Goal: Task Accomplishment & Management: Manage account settings

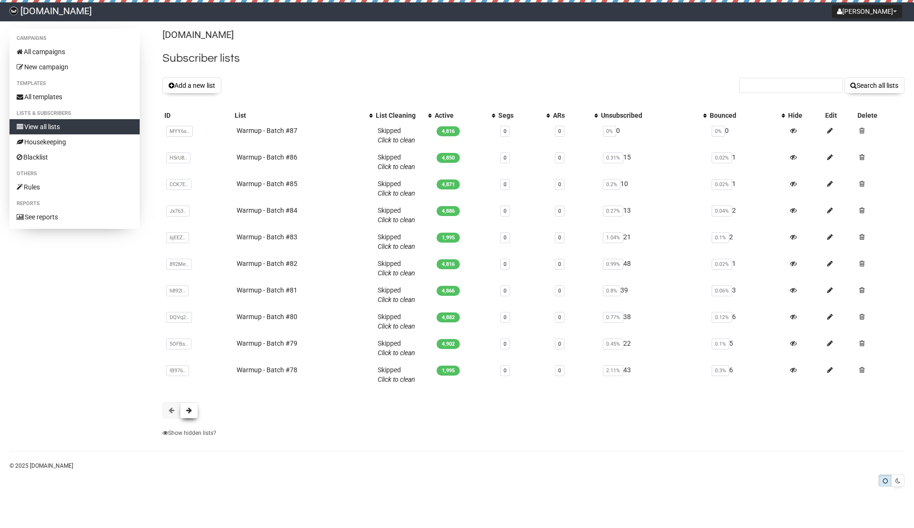
click at [192, 412] on button at bounding box center [189, 410] width 18 height 16
click at [866, 369] on span at bounding box center [862, 370] width 5 height 7
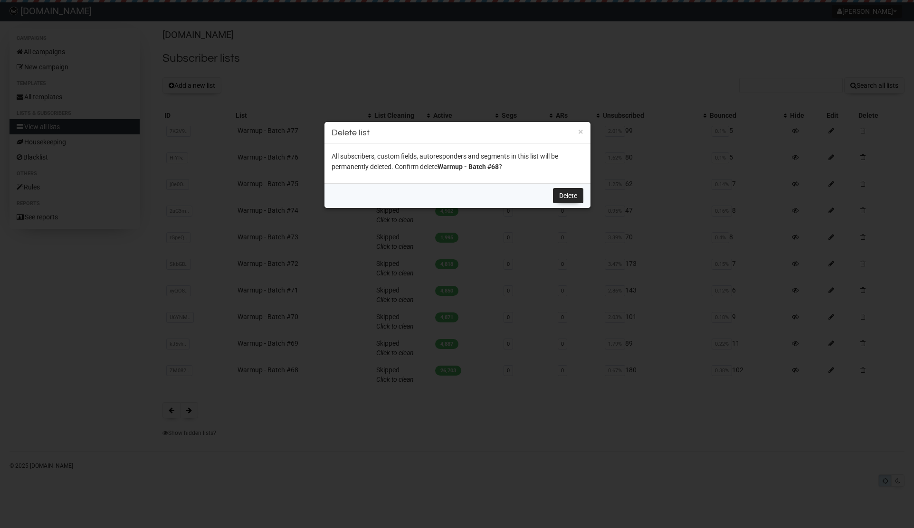
click at [578, 132] on h3 "Delete list" at bounding box center [458, 132] width 252 height 13
click at [580, 131] on button "×" at bounding box center [580, 131] width 5 height 9
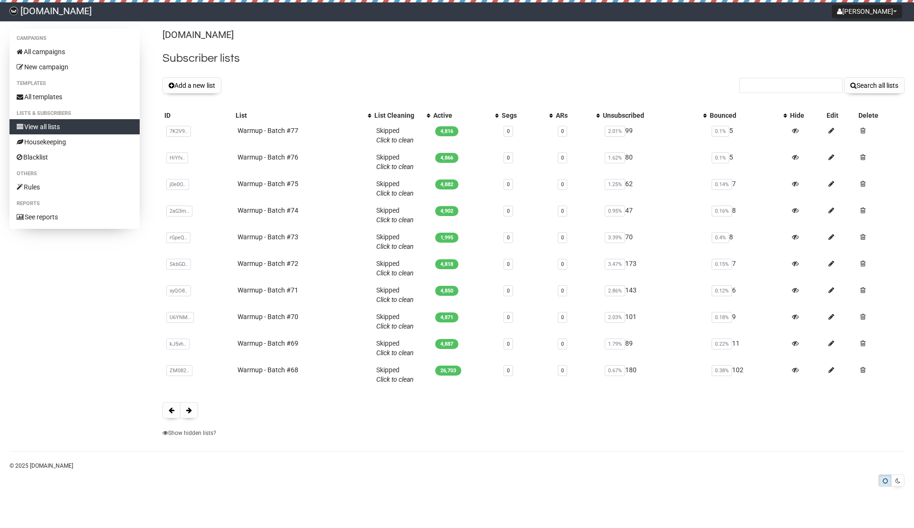
click at [899, 19] on div "Derek Settings Logout" at bounding box center [867, 11] width 75 height 19
click at [890, 6] on button "[PERSON_NAME]" at bounding box center [867, 11] width 70 height 13
click at [675, 55] on h2 "Subscriber lists" at bounding box center [533, 58] width 742 height 17
click at [864, 131] on span at bounding box center [862, 130] width 5 height 7
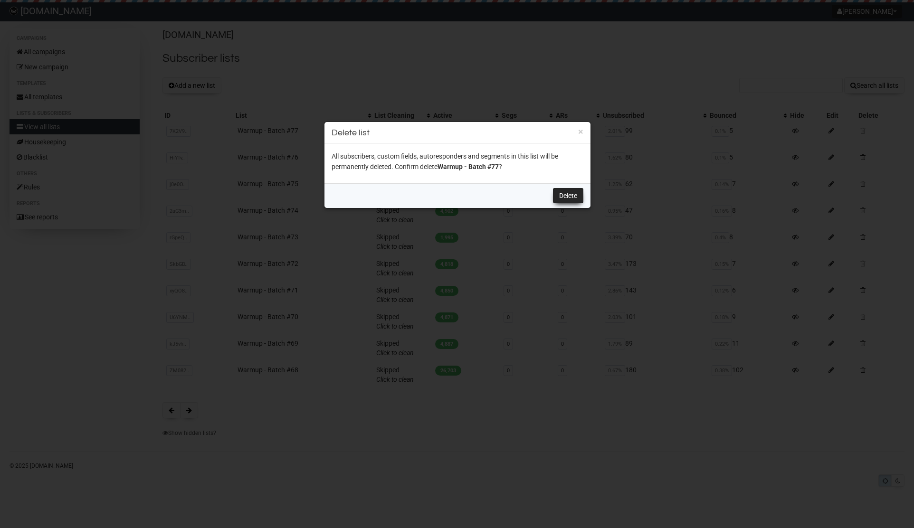
click at [569, 199] on link "Delete" at bounding box center [568, 195] width 30 height 15
click at [572, 196] on link "Delete" at bounding box center [568, 195] width 30 height 15
click at [733, 95] on div at bounding box center [457, 264] width 914 height 528
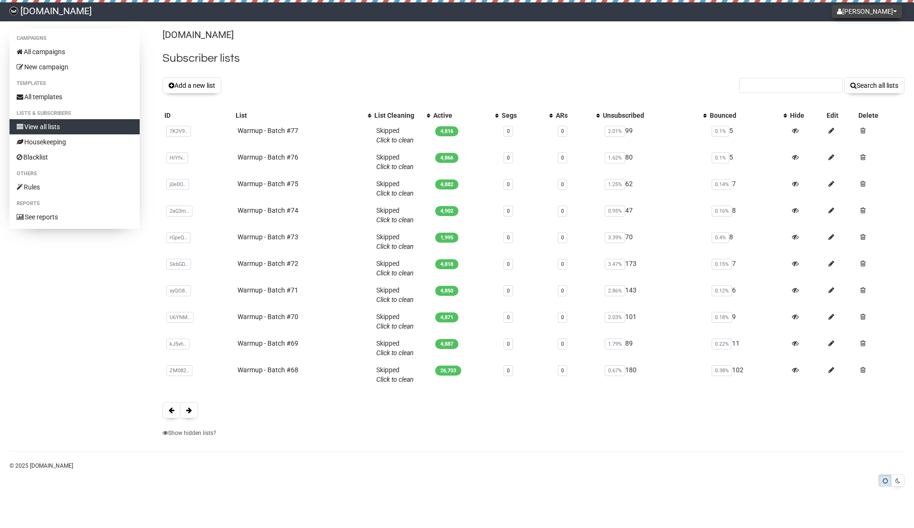
click at [878, 12] on button "[PERSON_NAME]" at bounding box center [867, 11] width 70 height 13
click at [875, 36] on link "Settings" at bounding box center [867, 33] width 76 height 14
click at [194, 412] on button at bounding box center [189, 410] width 18 height 16
click at [188, 412] on span at bounding box center [189, 410] width 6 height 7
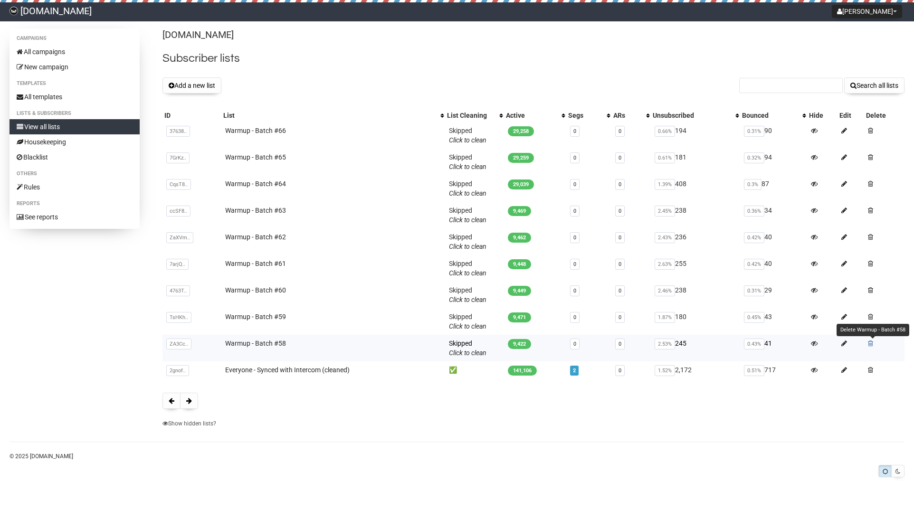
click at [871, 342] on span at bounding box center [870, 343] width 5 height 7
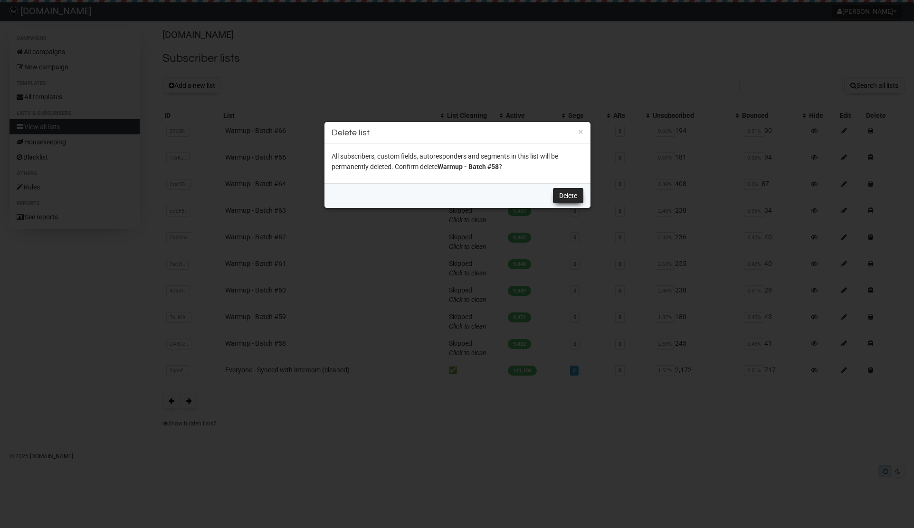
click at [576, 190] on link "Delete" at bounding box center [568, 195] width 30 height 15
click at [562, 196] on link "Delete" at bounding box center [568, 195] width 30 height 15
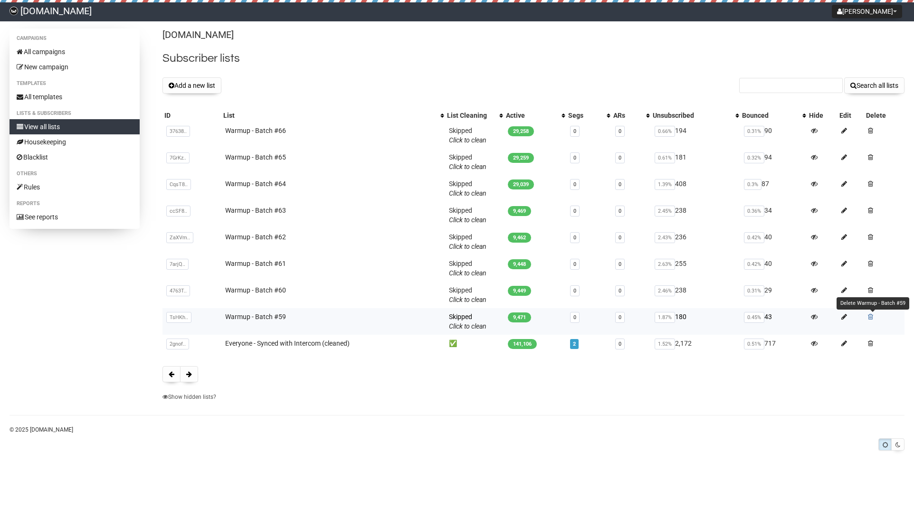
click at [873, 315] on span at bounding box center [870, 317] width 5 height 7
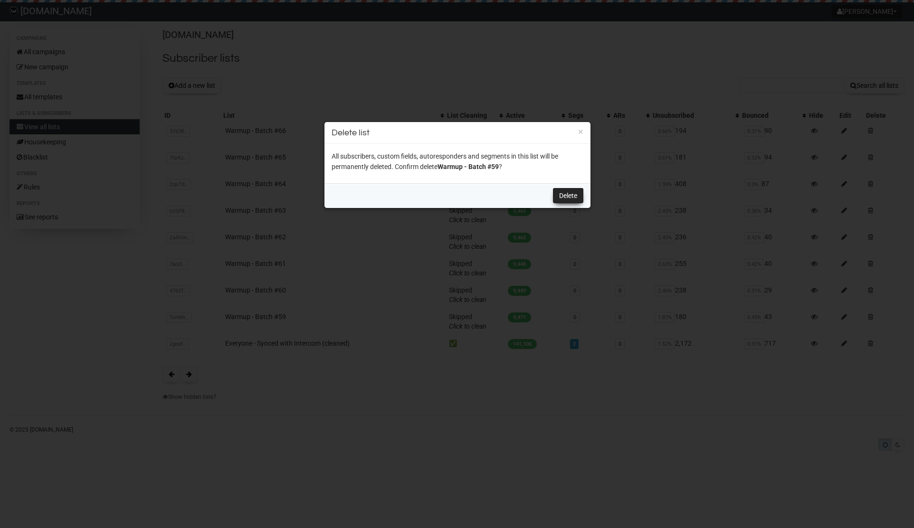
drag, startPoint x: 563, startPoint y: 195, endPoint x: 557, endPoint y: 194, distance: 6.2
click at [563, 195] on link "Delete" at bounding box center [568, 195] width 30 height 15
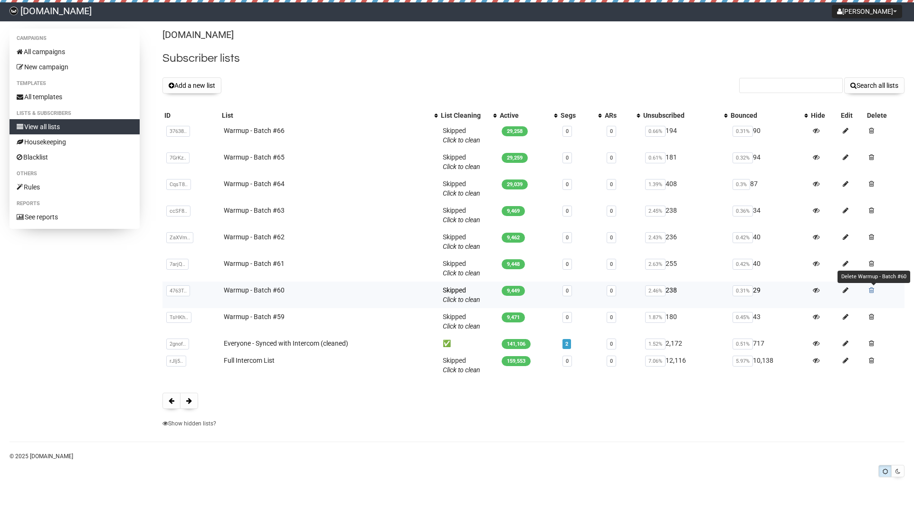
click at [873, 290] on span at bounding box center [871, 290] width 5 height 7
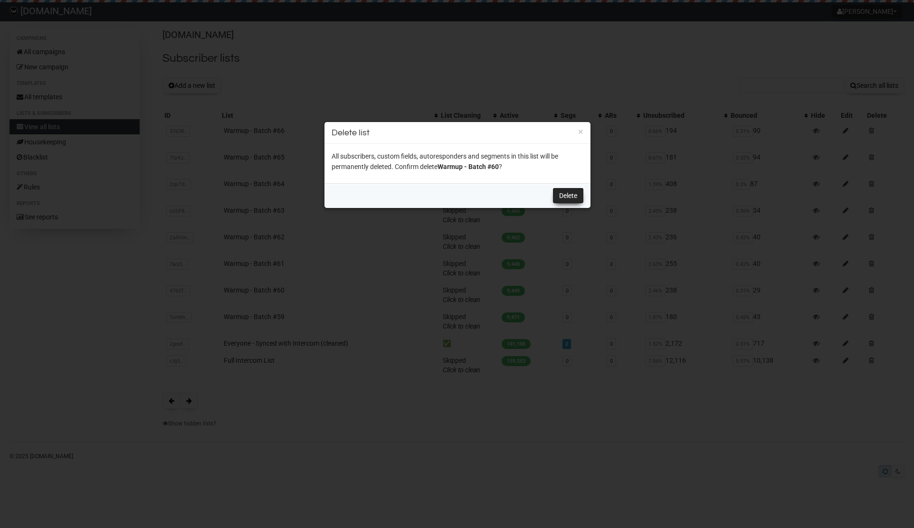
click at [566, 192] on link "Delete" at bounding box center [568, 195] width 30 height 15
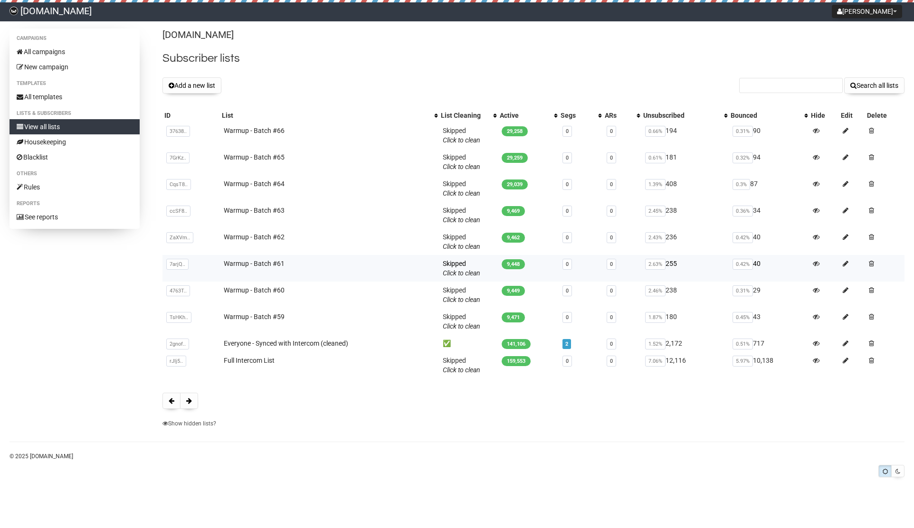
click at [869, 262] on td at bounding box center [884, 268] width 39 height 27
click at [871, 262] on span at bounding box center [871, 263] width 5 height 7
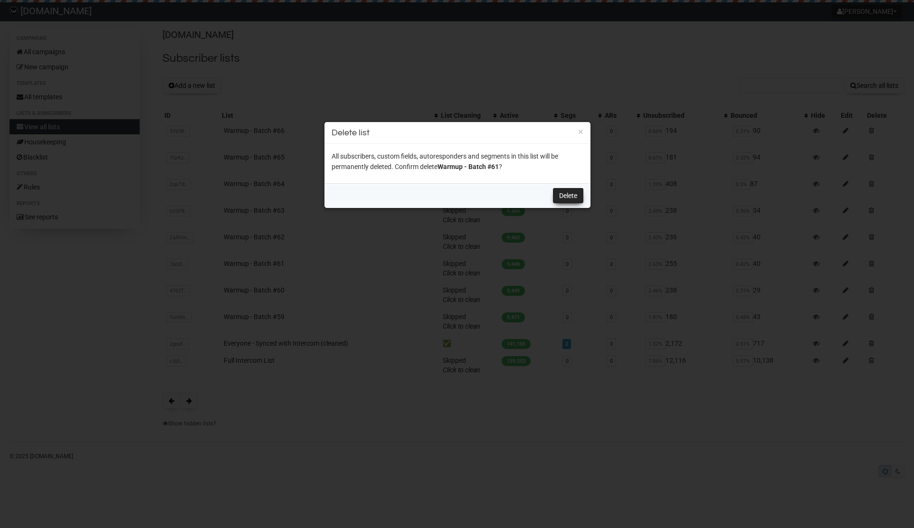
click at [574, 191] on link "Delete" at bounding box center [568, 195] width 30 height 15
click at [572, 194] on link "Delete" at bounding box center [568, 195] width 30 height 15
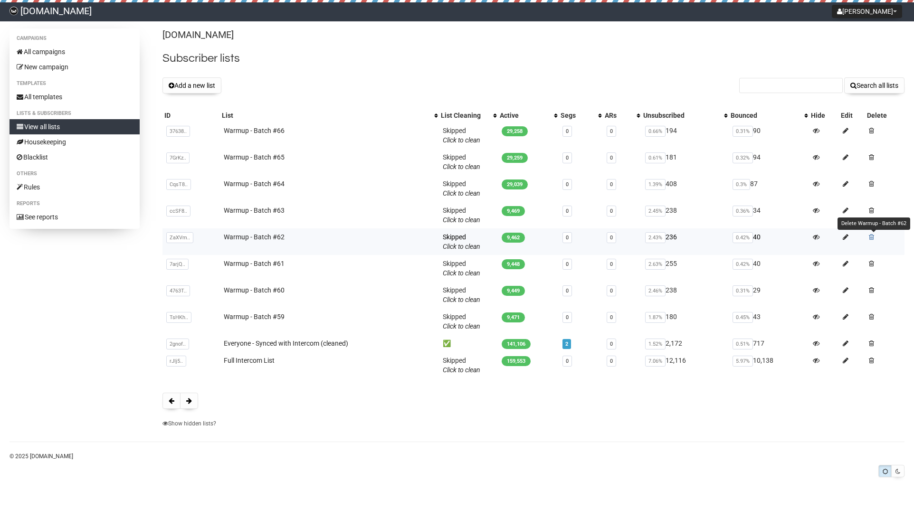
click at [870, 234] on span at bounding box center [871, 237] width 5 height 7
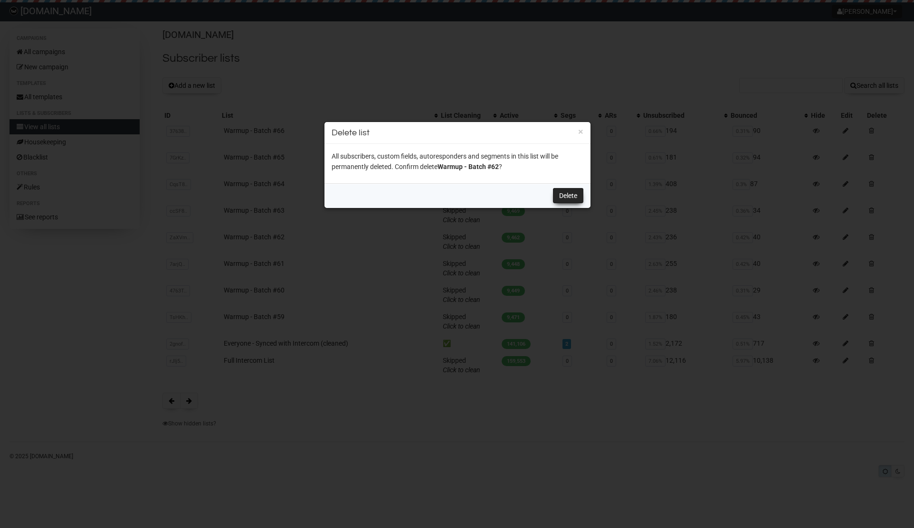
click at [567, 189] on link "Delete" at bounding box center [568, 195] width 30 height 15
click at [570, 197] on link "Delete" at bounding box center [568, 195] width 30 height 15
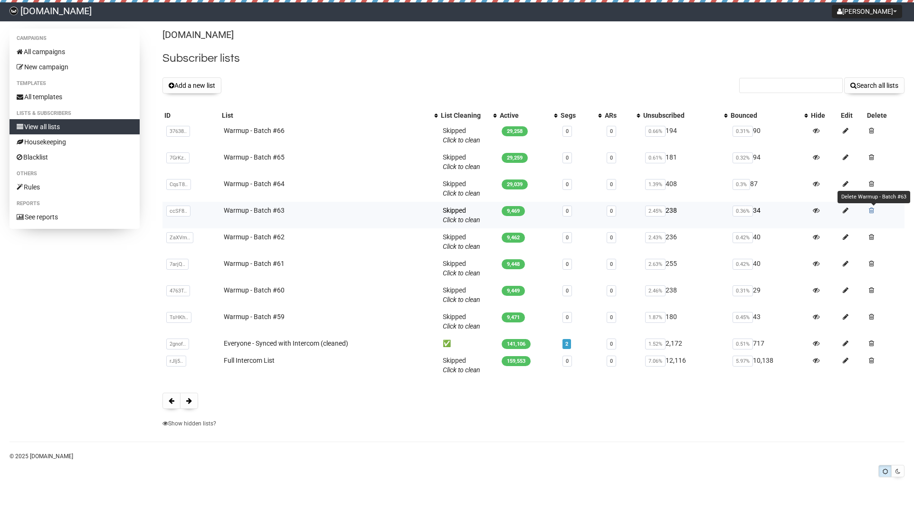
click at [872, 208] on span at bounding box center [871, 210] width 5 height 7
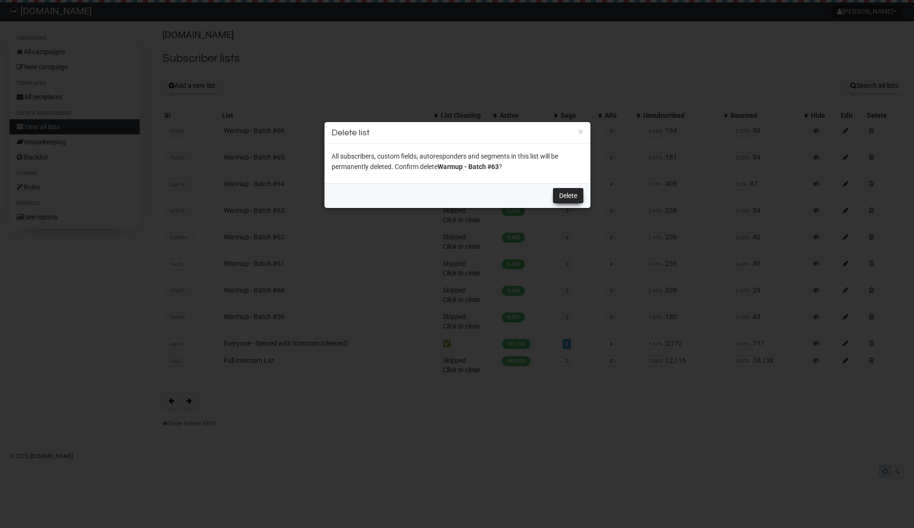
drag, startPoint x: 563, startPoint y: 198, endPoint x: 560, endPoint y: 192, distance: 6.6
click at [563, 198] on link "Delete" at bounding box center [568, 195] width 30 height 15
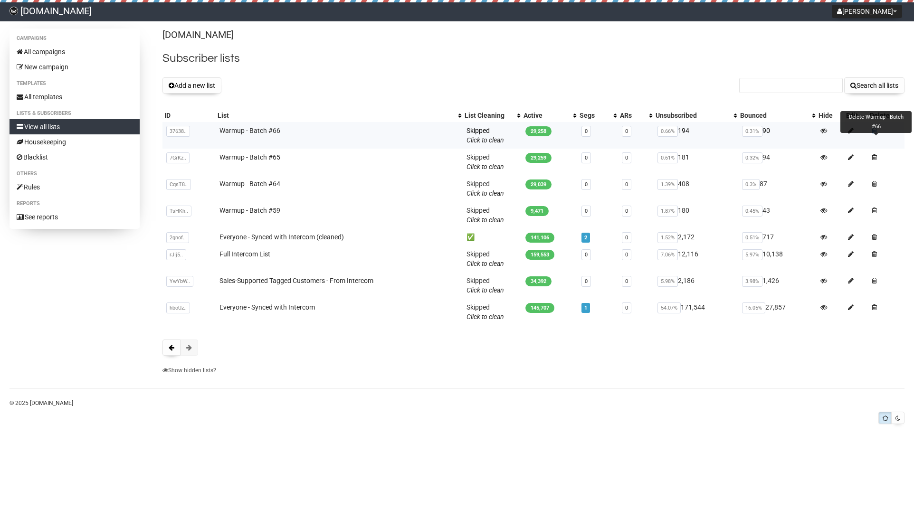
click at [877, 130] on span at bounding box center [874, 130] width 5 height 7
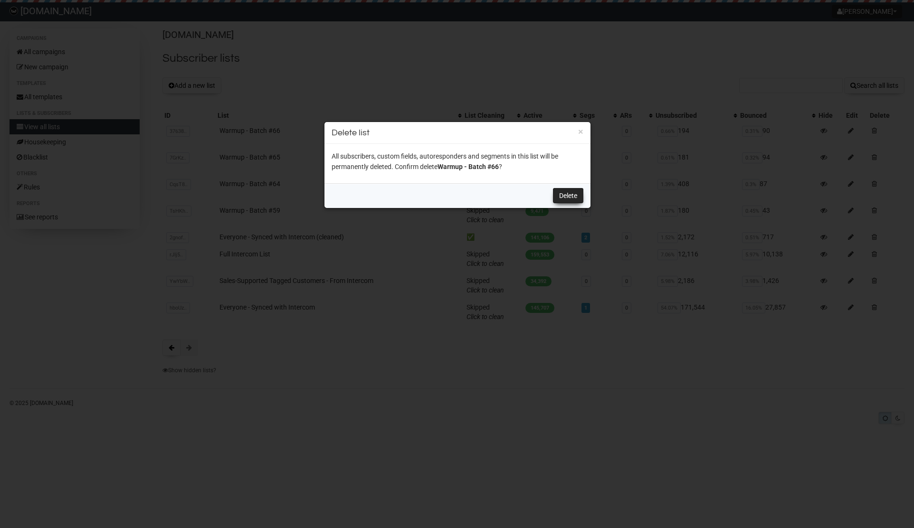
click at [572, 195] on link "Delete" at bounding box center [568, 195] width 30 height 15
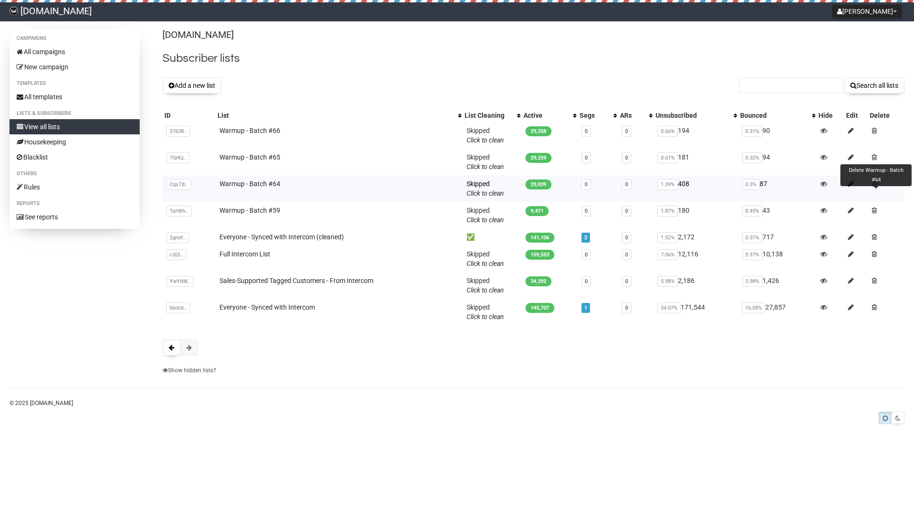
click at [875, 185] on span at bounding box center [874, 184] width 5 height 7
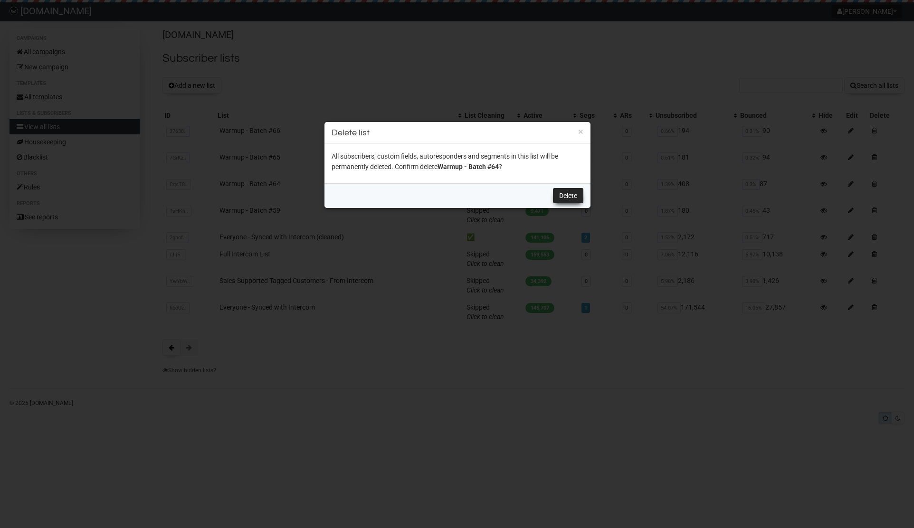
click at [567, 197] on link "Delete" at bounding box center [568, 195] width 30 height 15
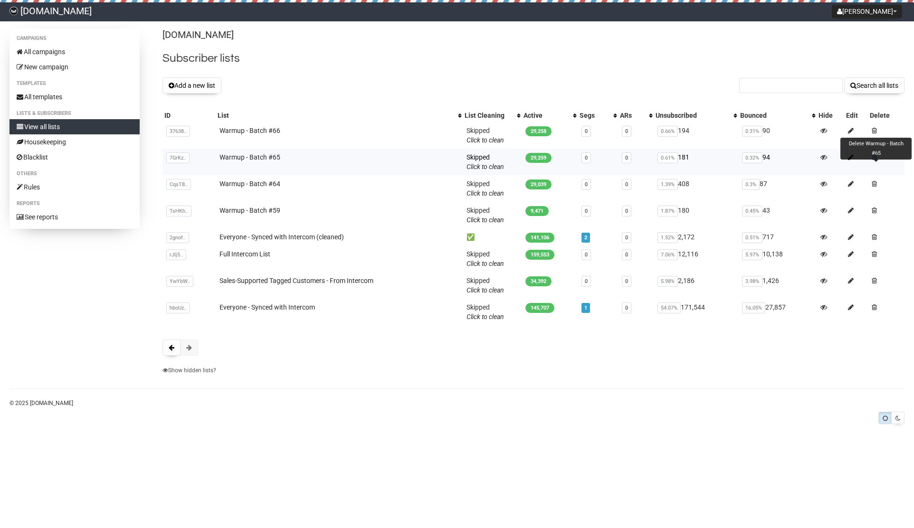
click at [876, 156] on span at bounding box center [874, 157] width 5 height 7
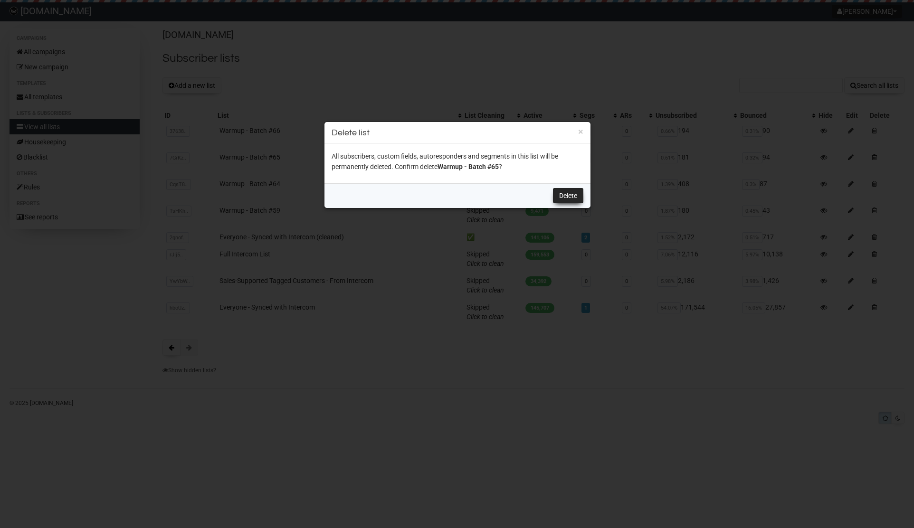
click at [561, 194] on link "Delete" at bounding box center [568, 195] width 30 height 15
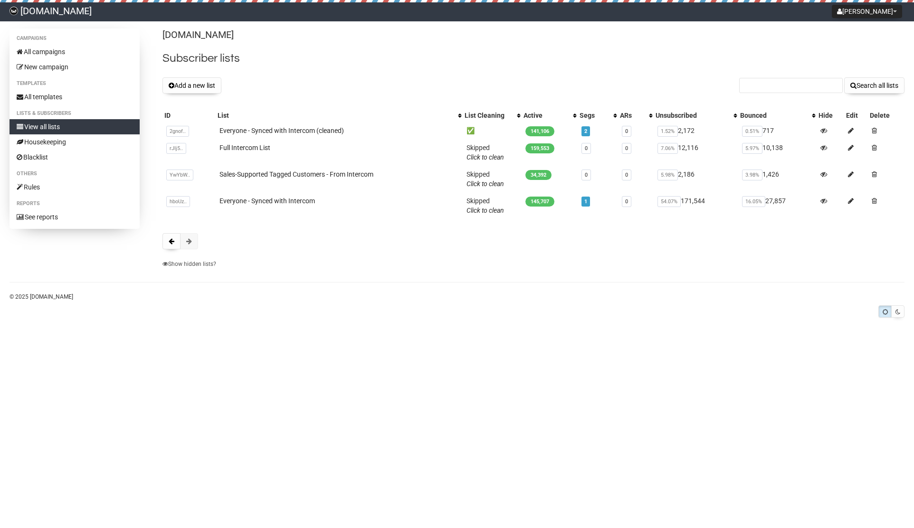
click at [760, 249] on div at bounding box center [533, 241] width 742 height 16
click at [302, 202] on link "Everyone - Synced with Intercom" at bounding box center [267, 201] width 95 height 8
click at [535, 325] on body "Ponoko.com Derek Settings Logout Campaigns All campaigns New campaign Templates…" at bounding box center [457, 168] width 914 height 337
drag, startPoint x: 495, startPoint y: 339, endPoint x: 334, endPoint y: 286, distance: 169.6
click at [488, 332] on html "Ponoko.com Derek Settings Logout Campaigns All campaigns New campaign Templates…" at bounding box center [457, 168] width 914 height 337
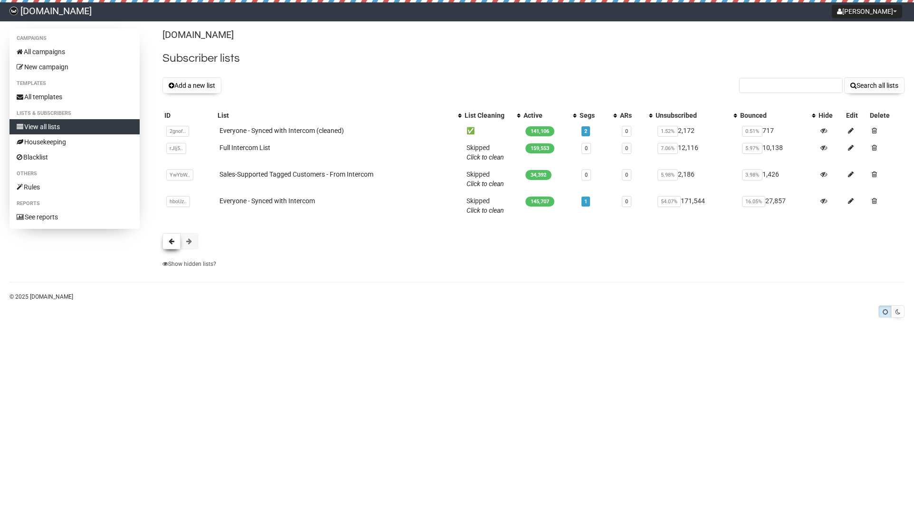
click at [174, 243] on span at bounding box center [172, 241] width 6 height 7
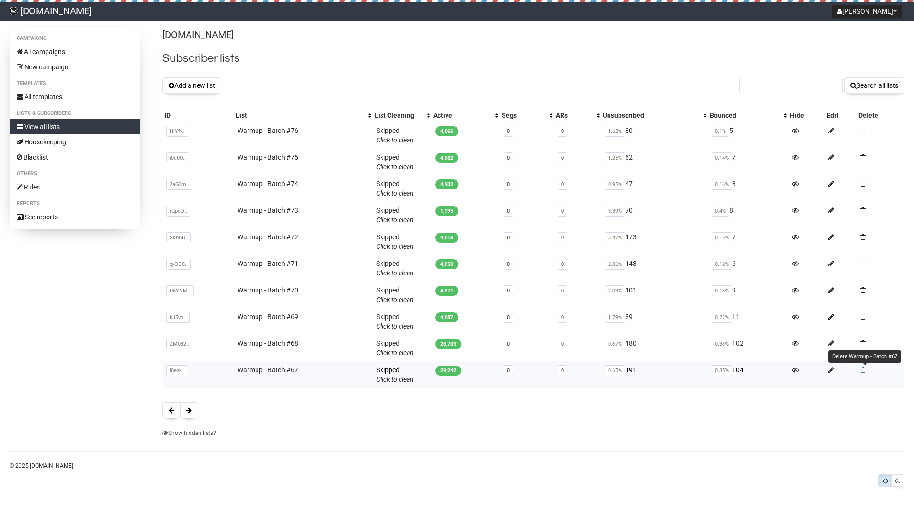
click at [864, 369] on span at bounding box center [862, 370] width 5 height 7
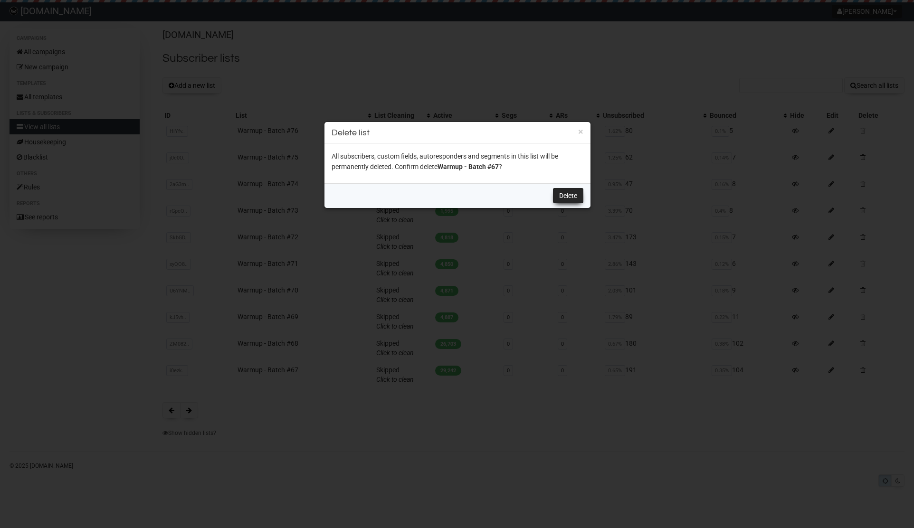
click at [575, 195] on link "Delete" at bounding box center [568, 195] width 30 height 15
click at [581, 130] on button "×" at bounding box center [580, 131] width 5 height 9
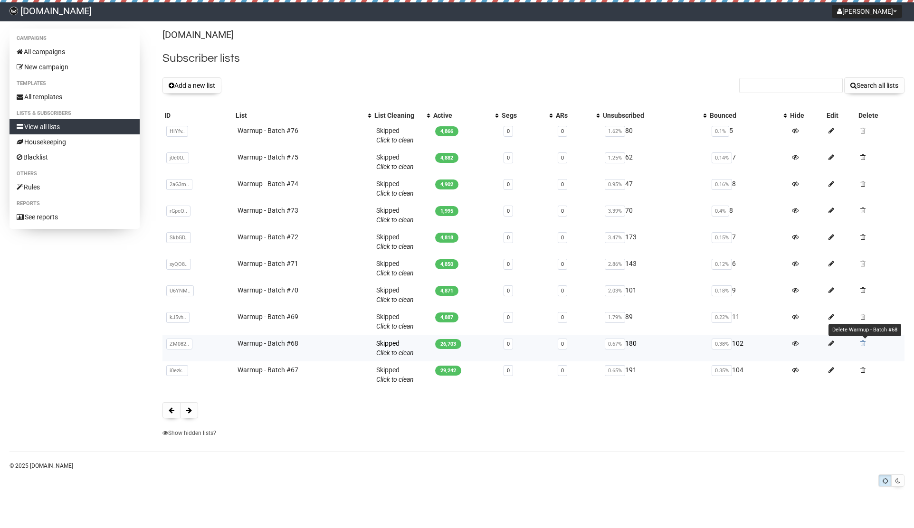
click at [864, 343] on span at bounding box center [862, 343] width 5 height 7
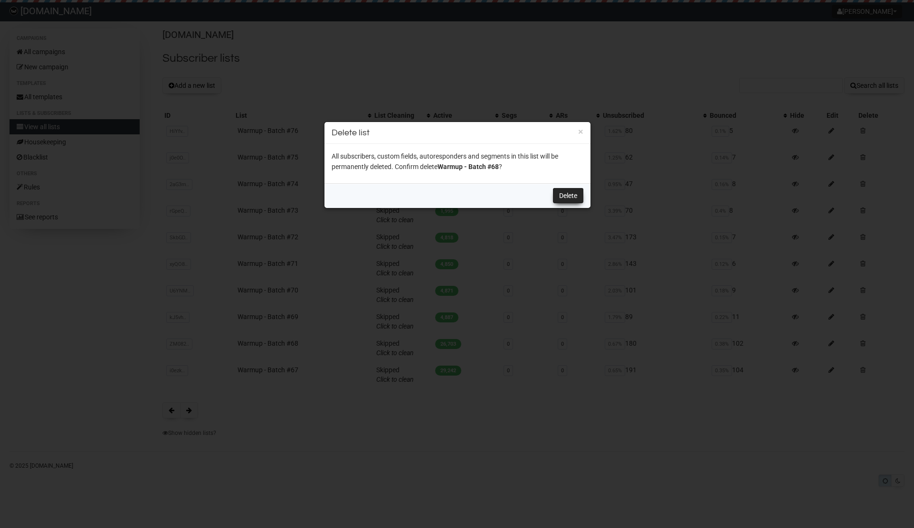
click at [573, 195] on link "Delete" at bounding box center [568, 195] width 30 height 15
click at [584, 130] on div "× Delete list" at bounding box center [458, 133] width 266 height 22
click at [580, 130] on button "×" at bounding box center [580, 131] width 5 height 9
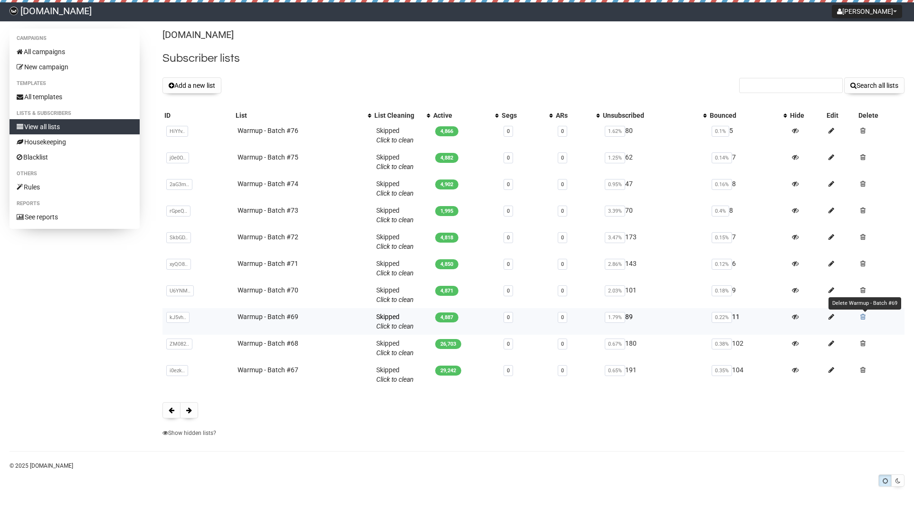
click at [863, 315] on span at bounding box center [862, 317] width 5 height 7
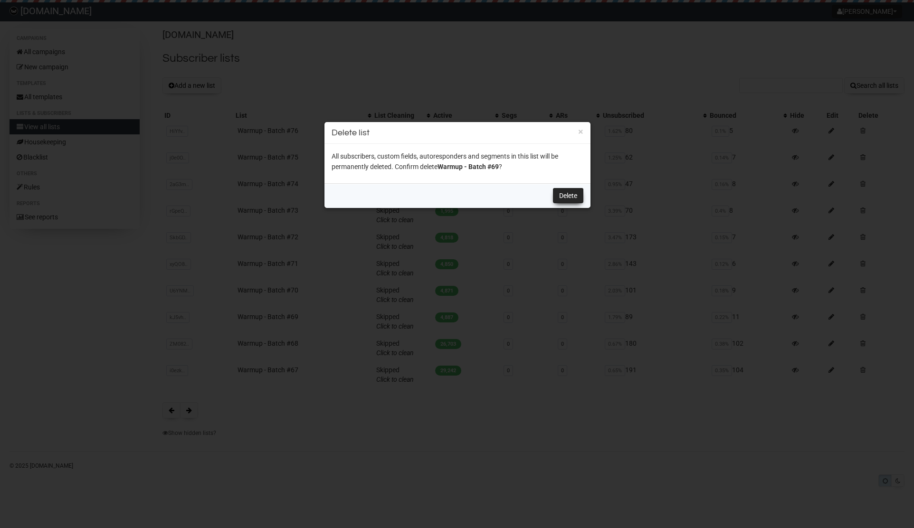
click at [568, 194] on link "Delete" at bounding box center [568, 195] width 30 height 15
click at [582, 132] on button "×" at bounding box center [580, 131] width 5 height 9
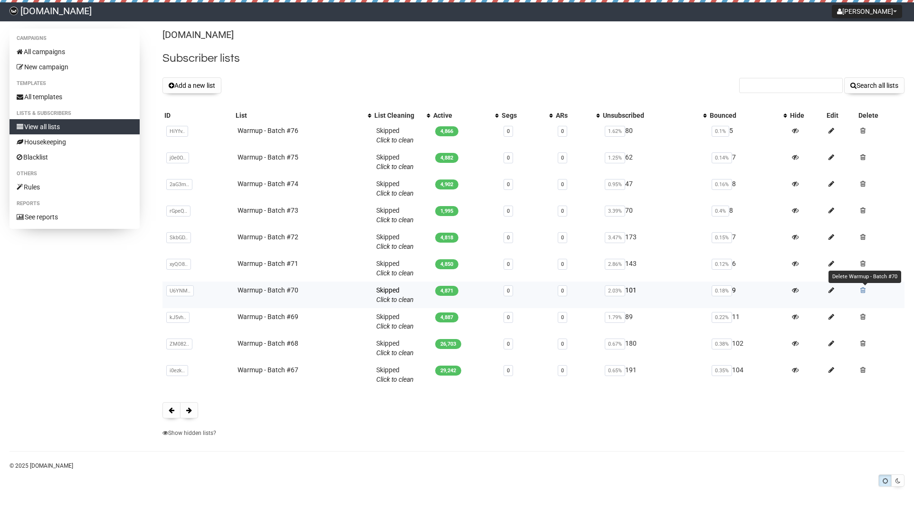
click at [864, 288] on span at bounding box center [862, 290] width 5 height 7
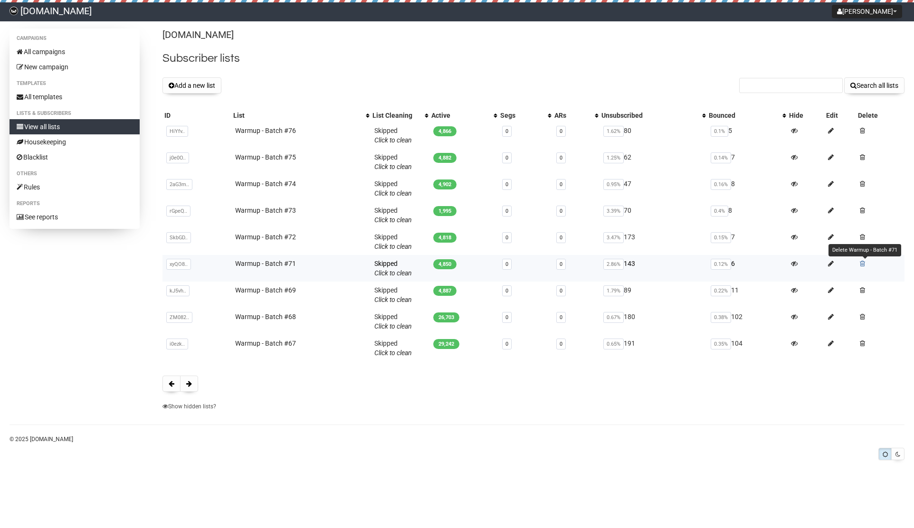
click at [862, 262] on span at bounding box center [862, 263] width 5 height 7
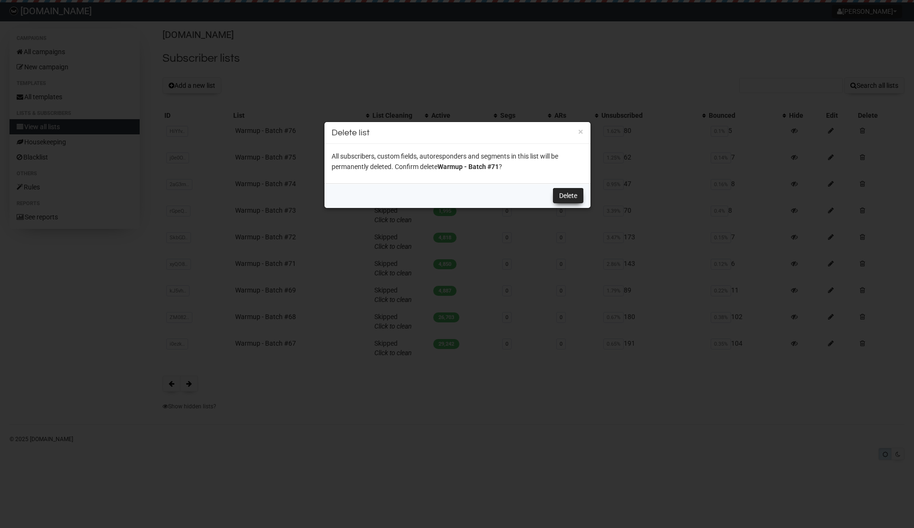
click at [567, 196] on link "Delete" at bounding box center [568, 195] width 30 height 15
click at [583, 130] on button "×" at bounding box center [580, 131] width 5 height 9
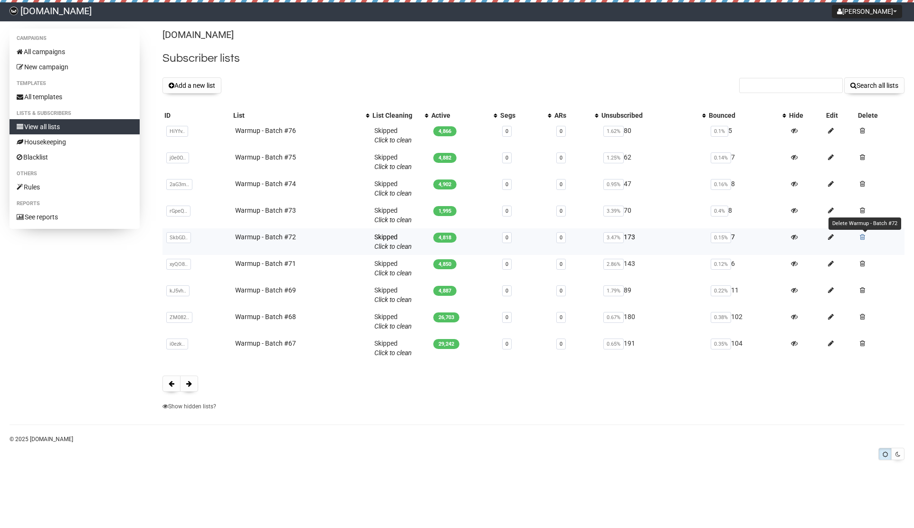
click at [865, 234] on span at bounding box center [862, 237] width 5 height 7
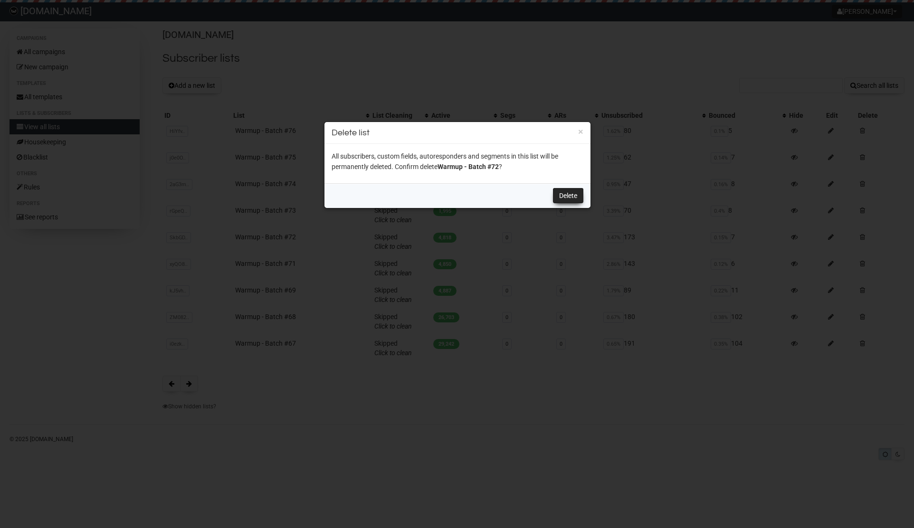
click at [576, 190] on link "Delete" at bounding box center [568, 195] width 30 height 15
click at [582, 129] on button "×" at bounding box center [580, 131] width 5 height 9
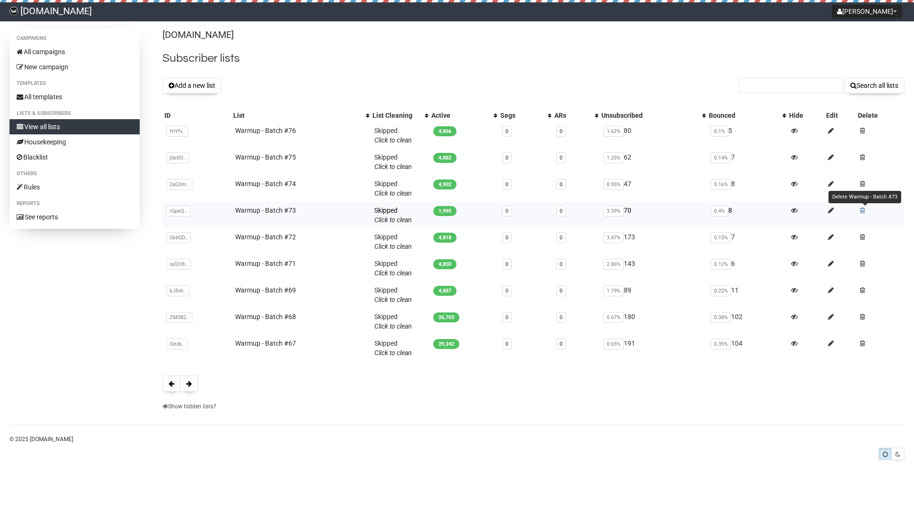
click at [864, 209] on span at bounding box center [862, 210] width 5 height 7
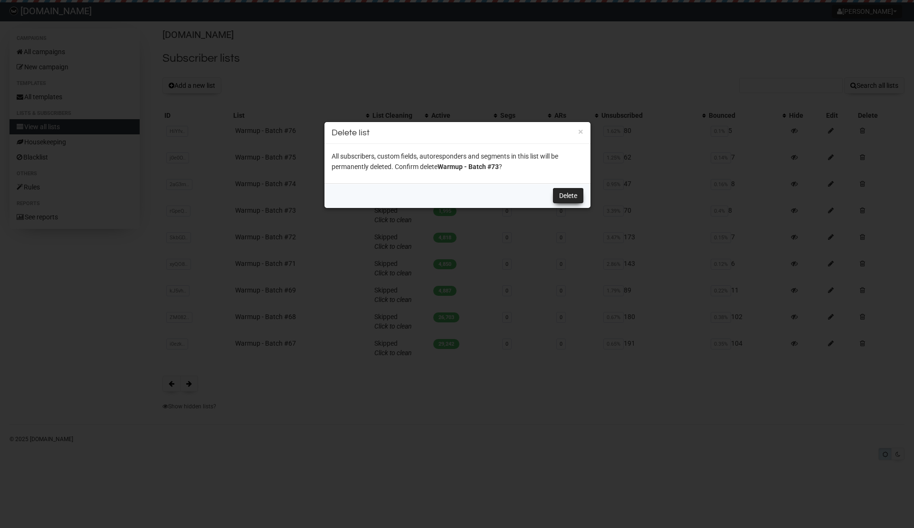
click at [562, 195] on link "Delete" at bounding box center [568, 195] width 30 height 15
click at [582, 131] on button "×" at bounding box center [580, 131] width 5 height 9
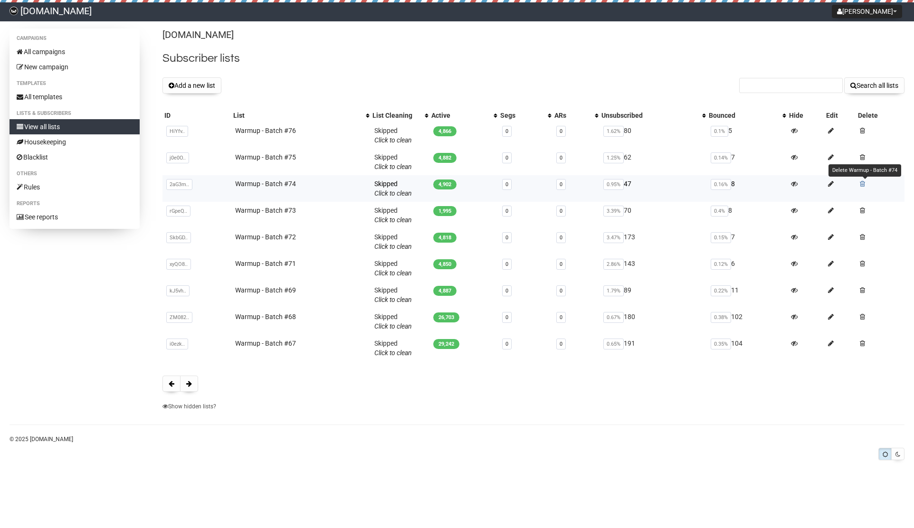
click at [862, 183] on span at bounding box center [862, 184] width 5 height 7
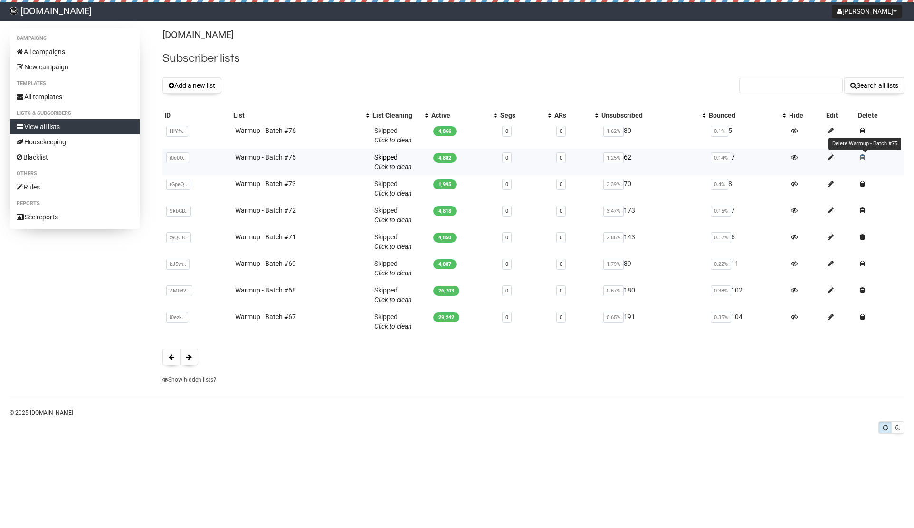
click at [865, 155] on span at bounding box center [862, 157] width 5 height 7
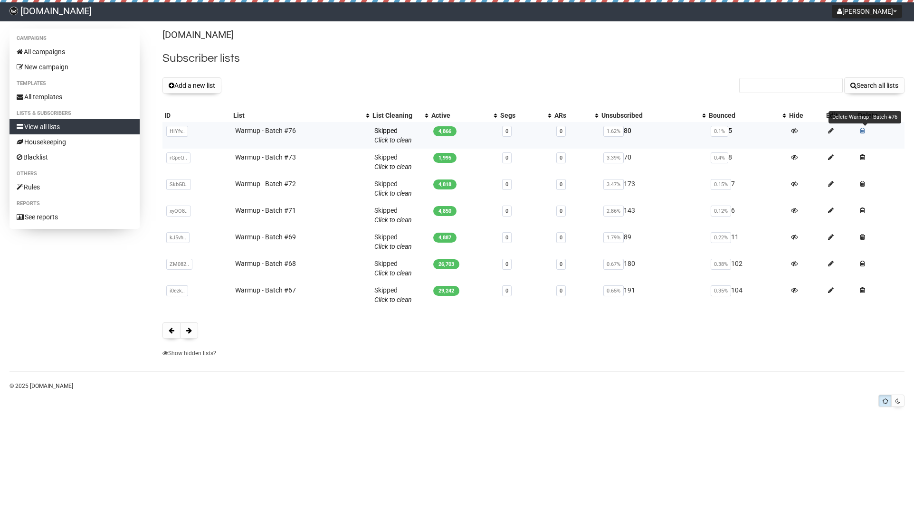
click at [862, 131] on span at bounding box center [862, 130] width 5 height 7
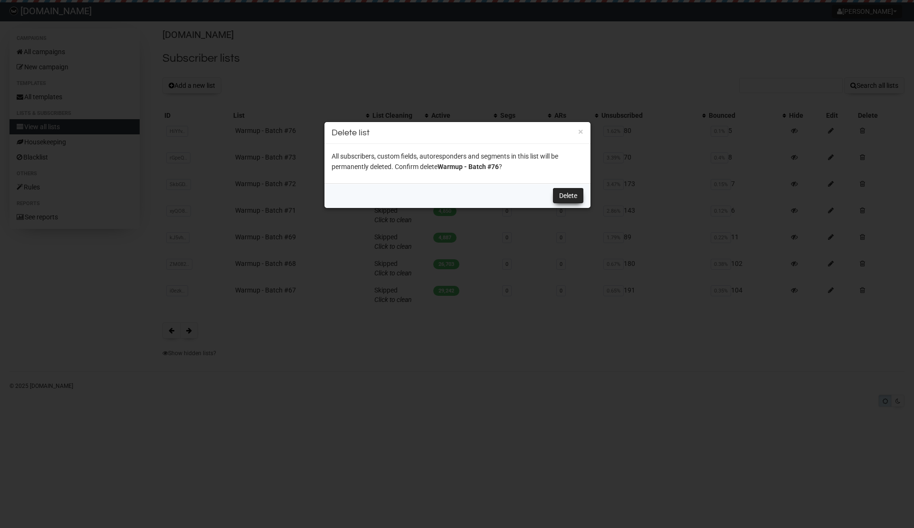
drag, startPoint x: 565, startPoint y: 191, endPoint x: 578, endPoint y: 165, distance: 29.1
click at [565, 191] on link "Delete" at bounding box center [568, 195] width 30 height 15
click at [581, 131] on button "×" at bounding box center [580, 131] width 5 height 9
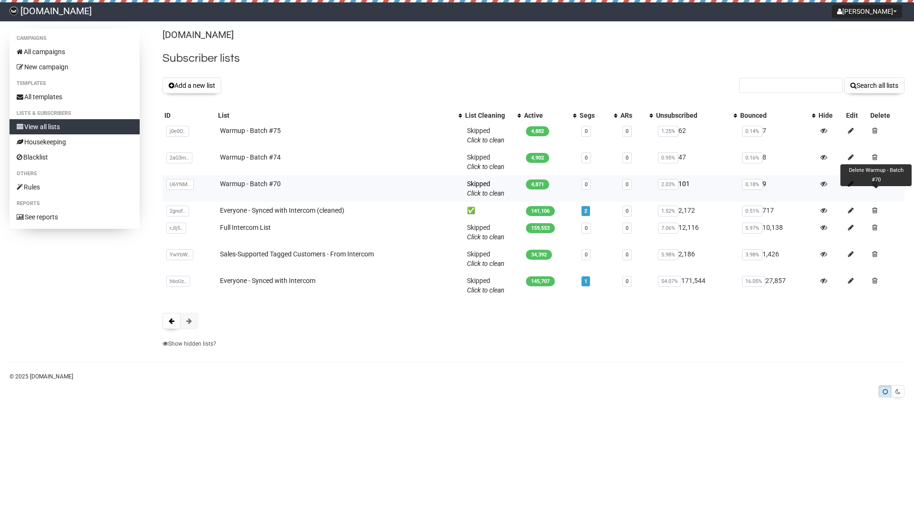
click at [877, 182] on span at bounding box center [874, 184] width 5 height 7
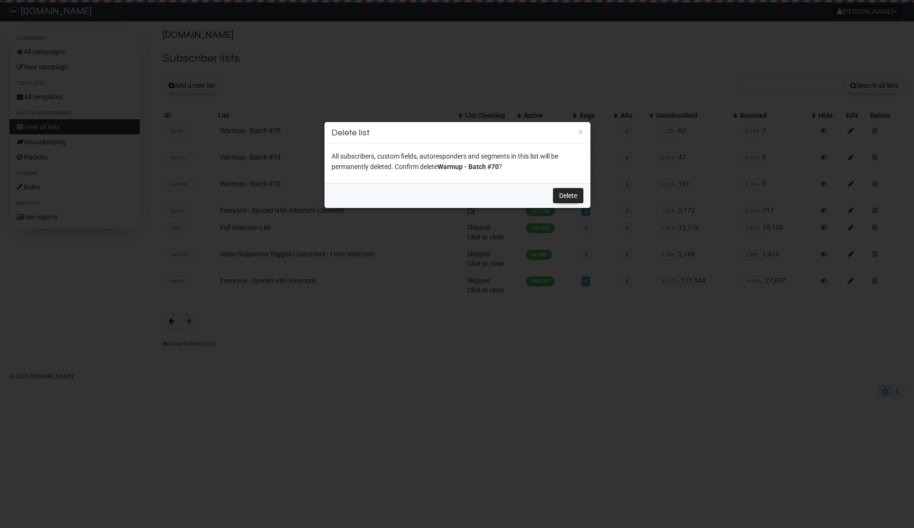
click at [479, 195] on div "Delete" at bounding box center [458, 195] width 266 height 25
click at [571, 195] on link "Delete" at bounding box center [568, 195] width 30 height 15
